Goal: Check status: Check status

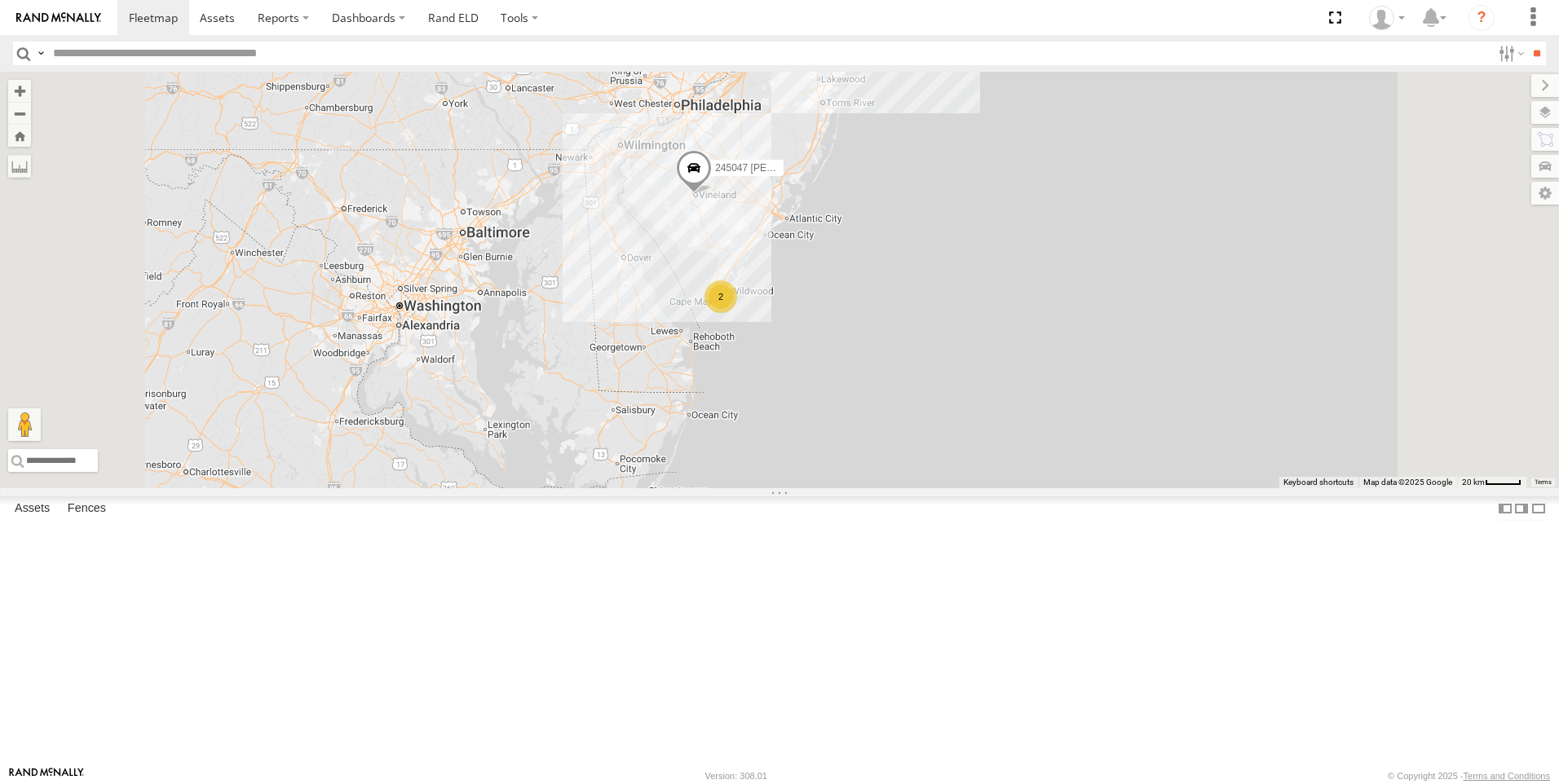
drag, startPoint x: 937, startPoint y: 385, endPoint x: 877, endPoint y: 493, distance: 123.5
click at [877, 488] on div "468334 [PERSON_NAME] 245047 [PERSON_NAME] 245048 [PERSON_NAME] 2" at bounding box center [780, 280] width 1559 height 416
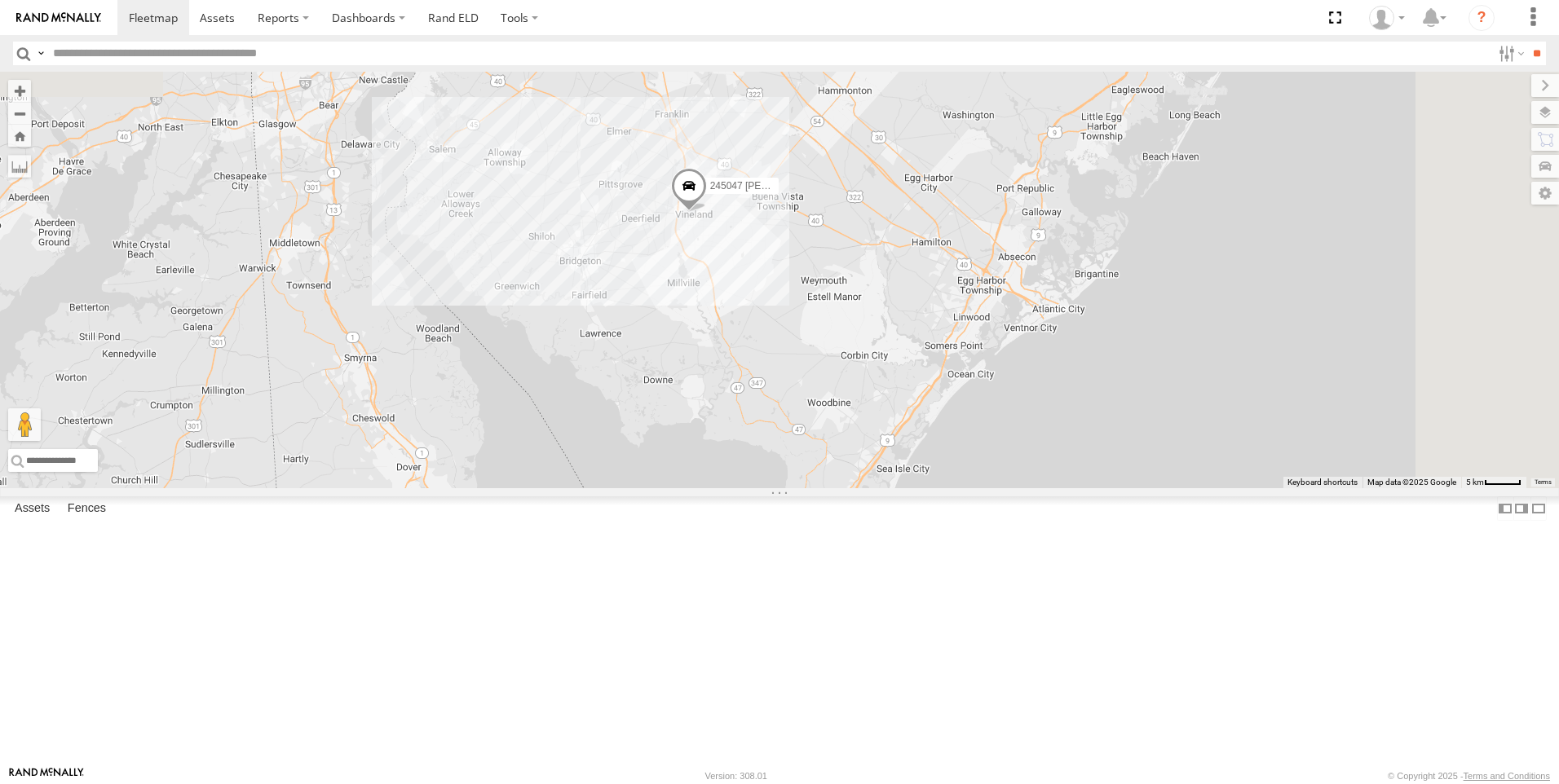
drag, startPoint x: 915, startPoint y: 286, endPoint x: 869, endPoint y: 556, distance: 273.9
click at [869, 488] on div "468334 [PERSON_NAME] 245047 [PERSON_NAME] 245048 [PERSON_NAME] 2" at bounding box center [780, 280] width 1559 height 416
